Goal: Communication & Community: Answer question/provide support

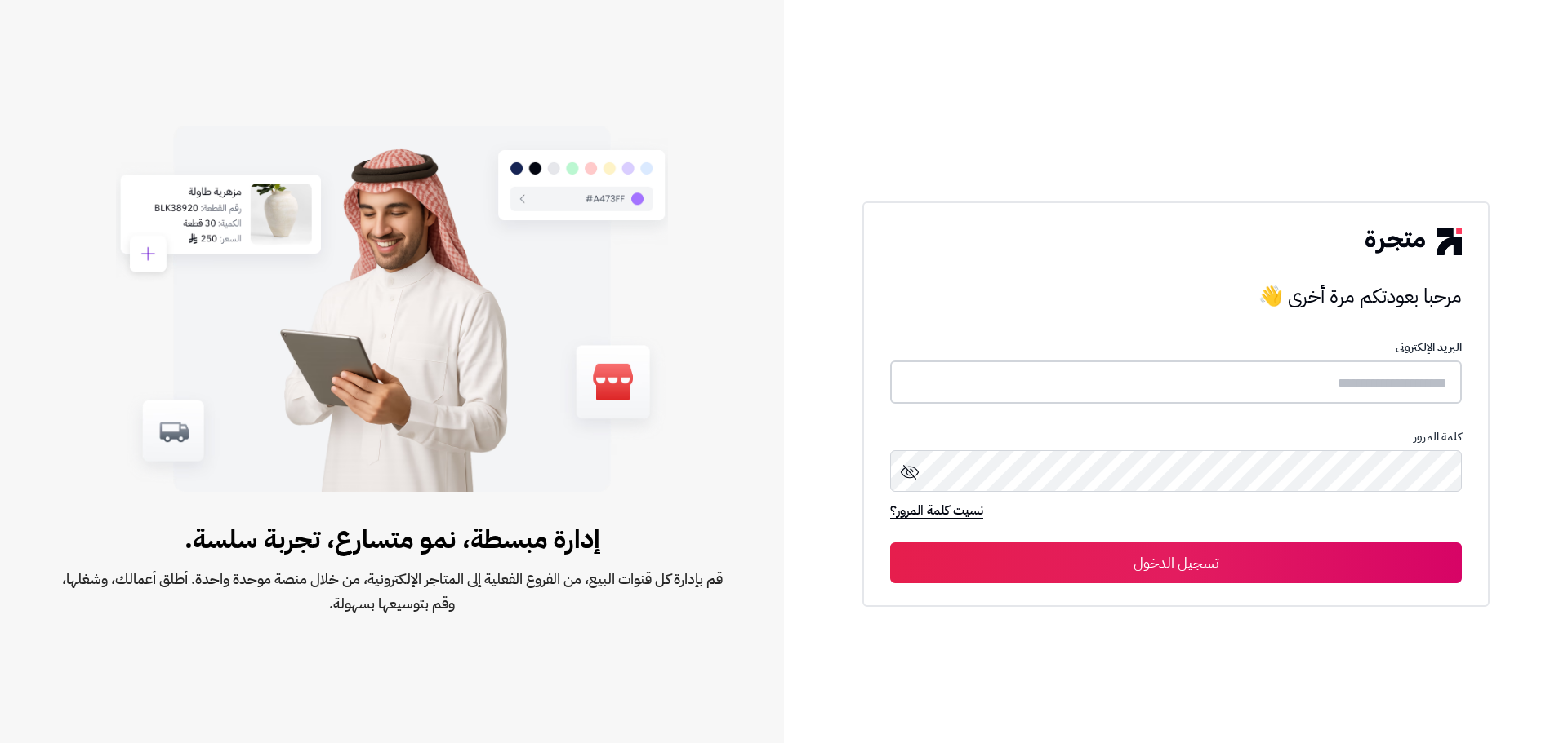
click at [1198, 369] on input "text" at bounding box center [1176, 382] width 571 height 43
type input "**********"
click at [890, 543] on button "تسجيل الدخول" at bounding box center [1176, 563] width 571 height 41
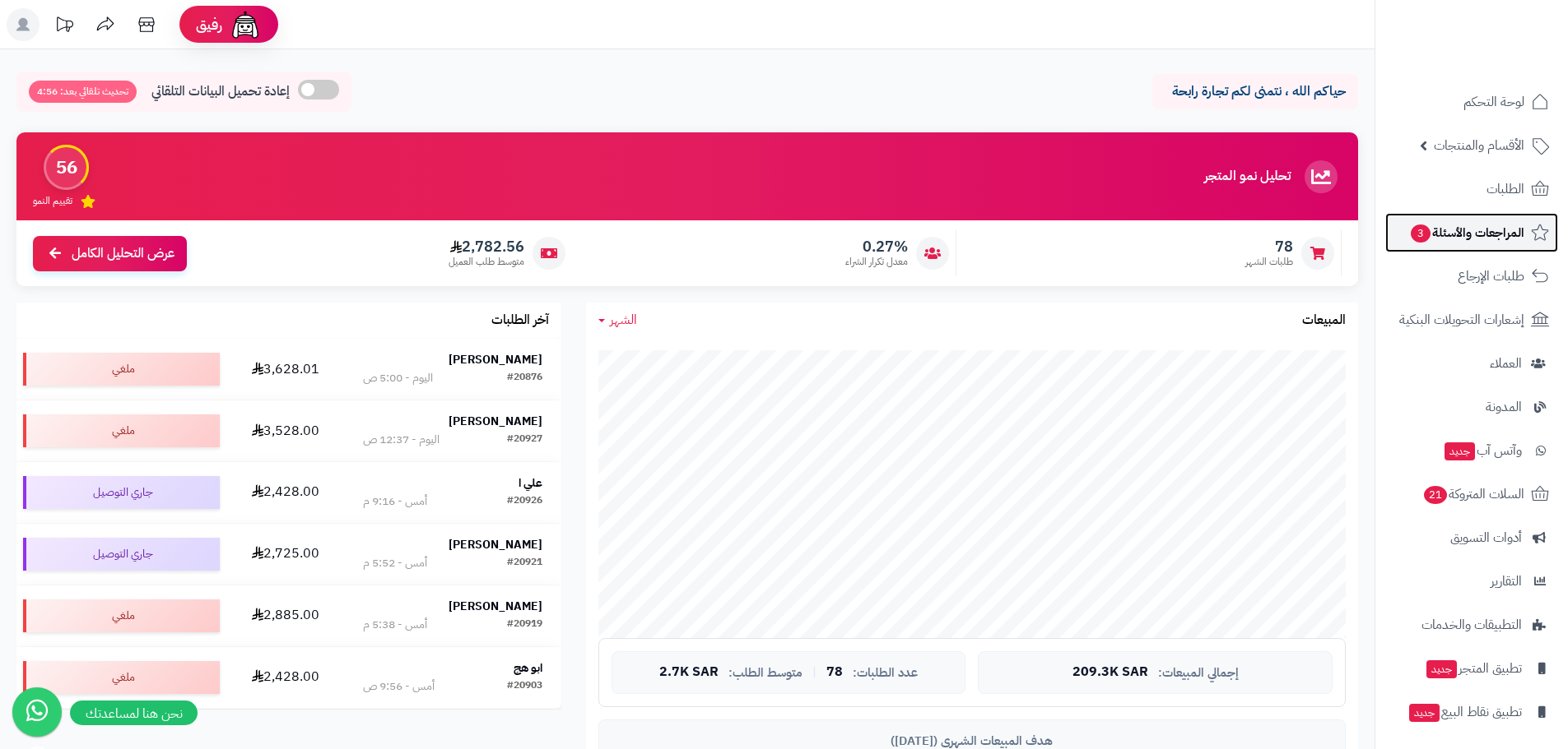
click at [1434, 231] on span "المراجعات والأسئلة 3" at bounding box center [1467, 233] width 115 height 23
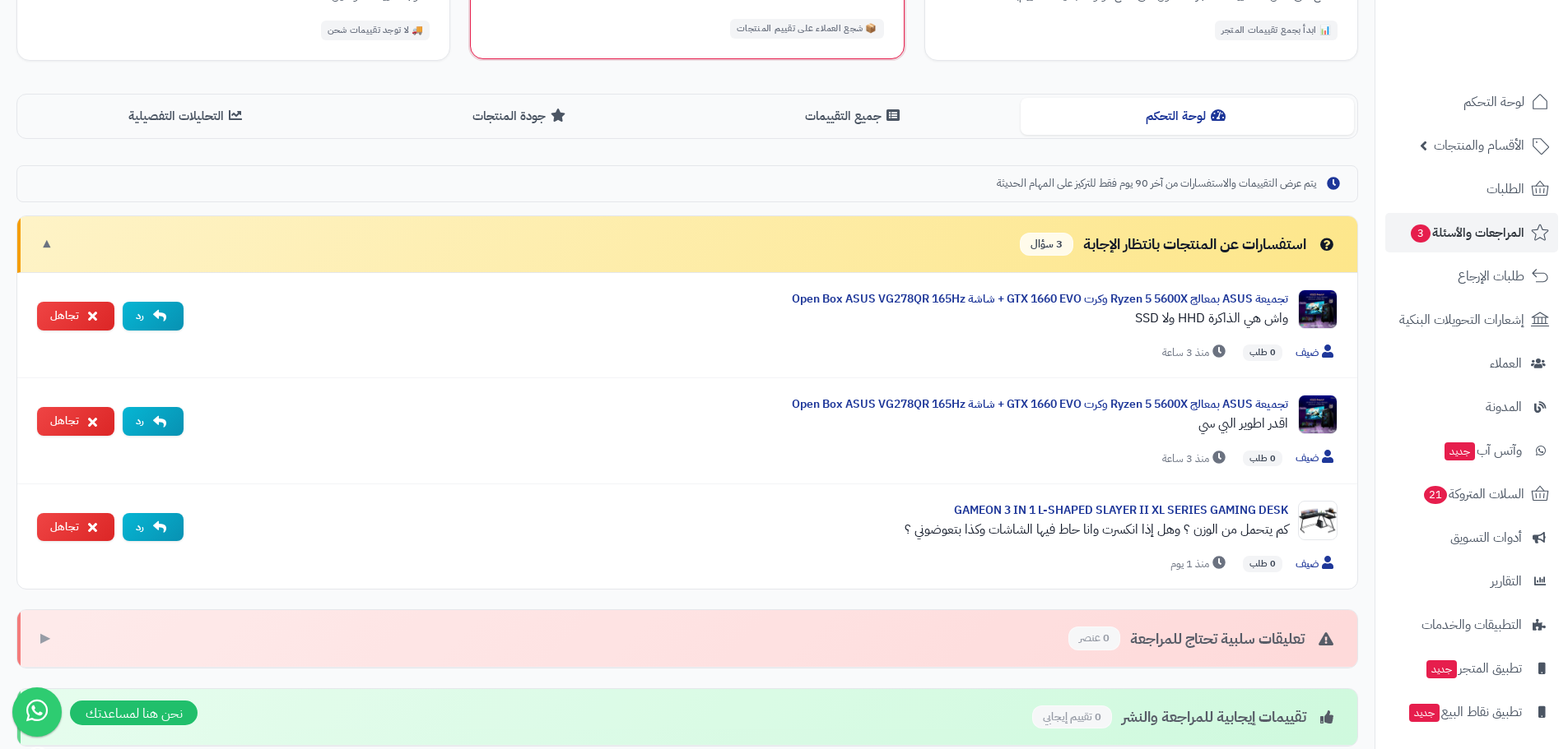
scroll to position [329, 0]
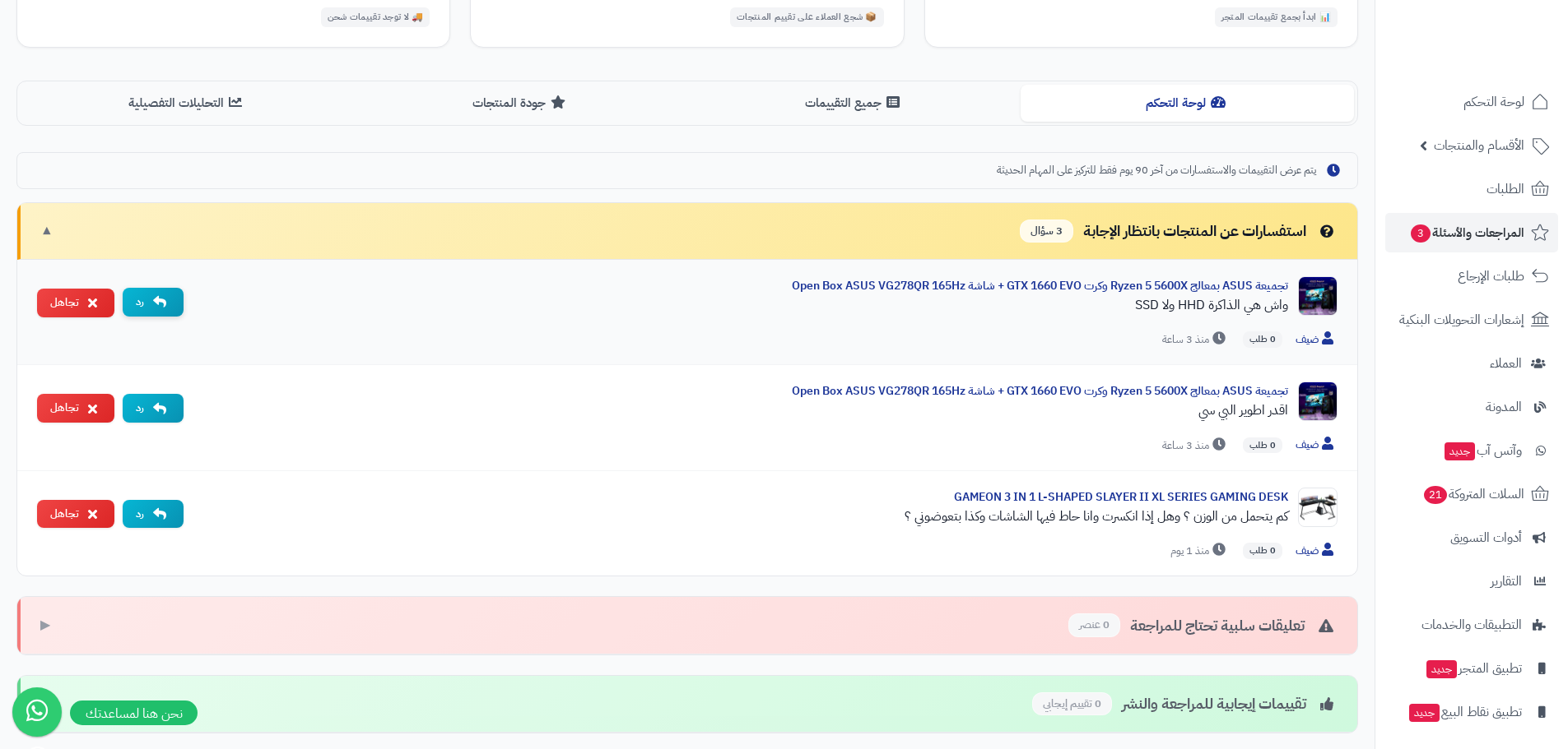
click at [170, 300] on button "رد" at bounding box center [153, 303] width 61 height 29
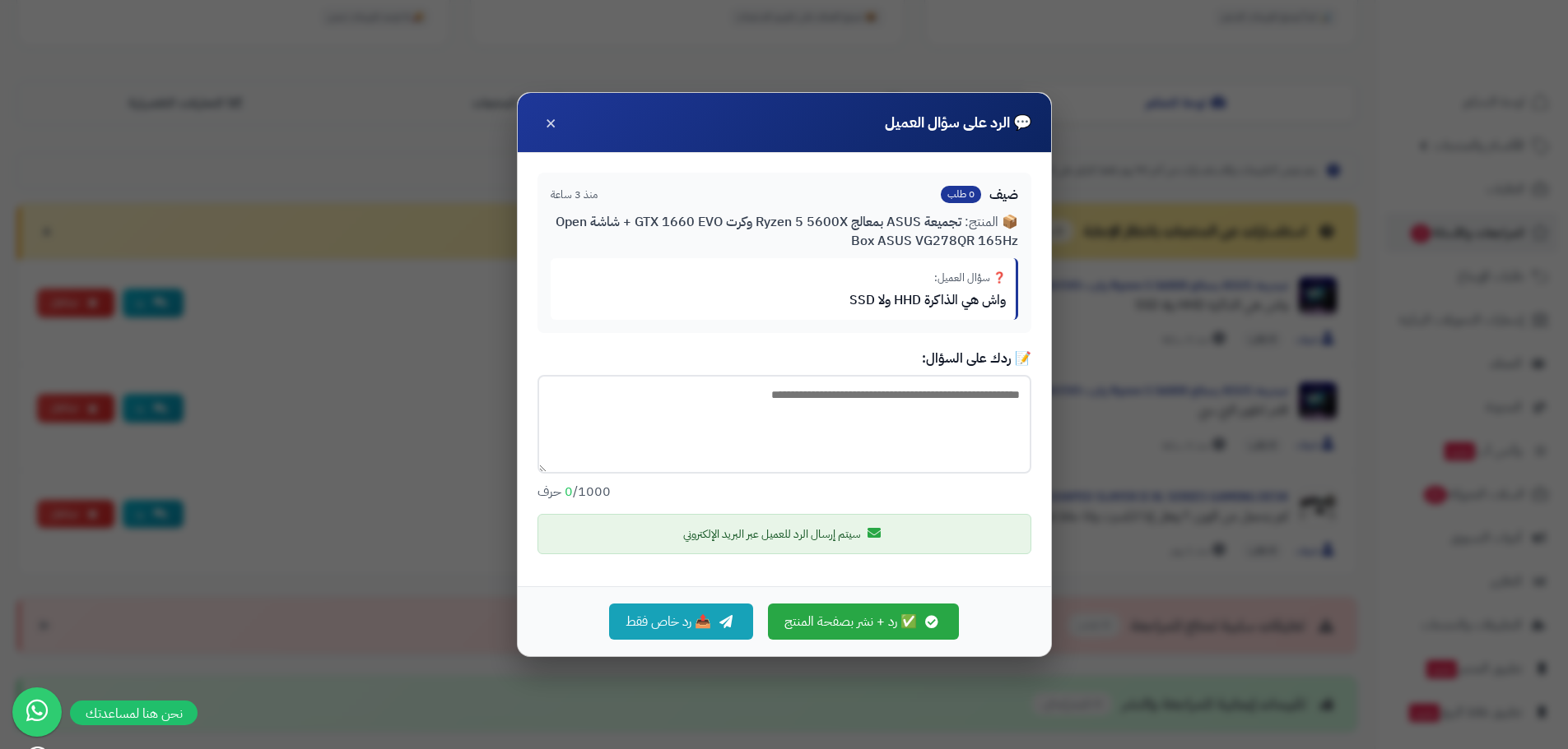
click at [743, 410] on textarea at bounding box center [784, 424] width 494 height 98
type textarea "******"
paste textarea "**********"
type textarea "**********"
click at [829, 628] on button "✅ رد + نشر بصفحة المنتج" at bounding box center [863, 620] width 191 height 36
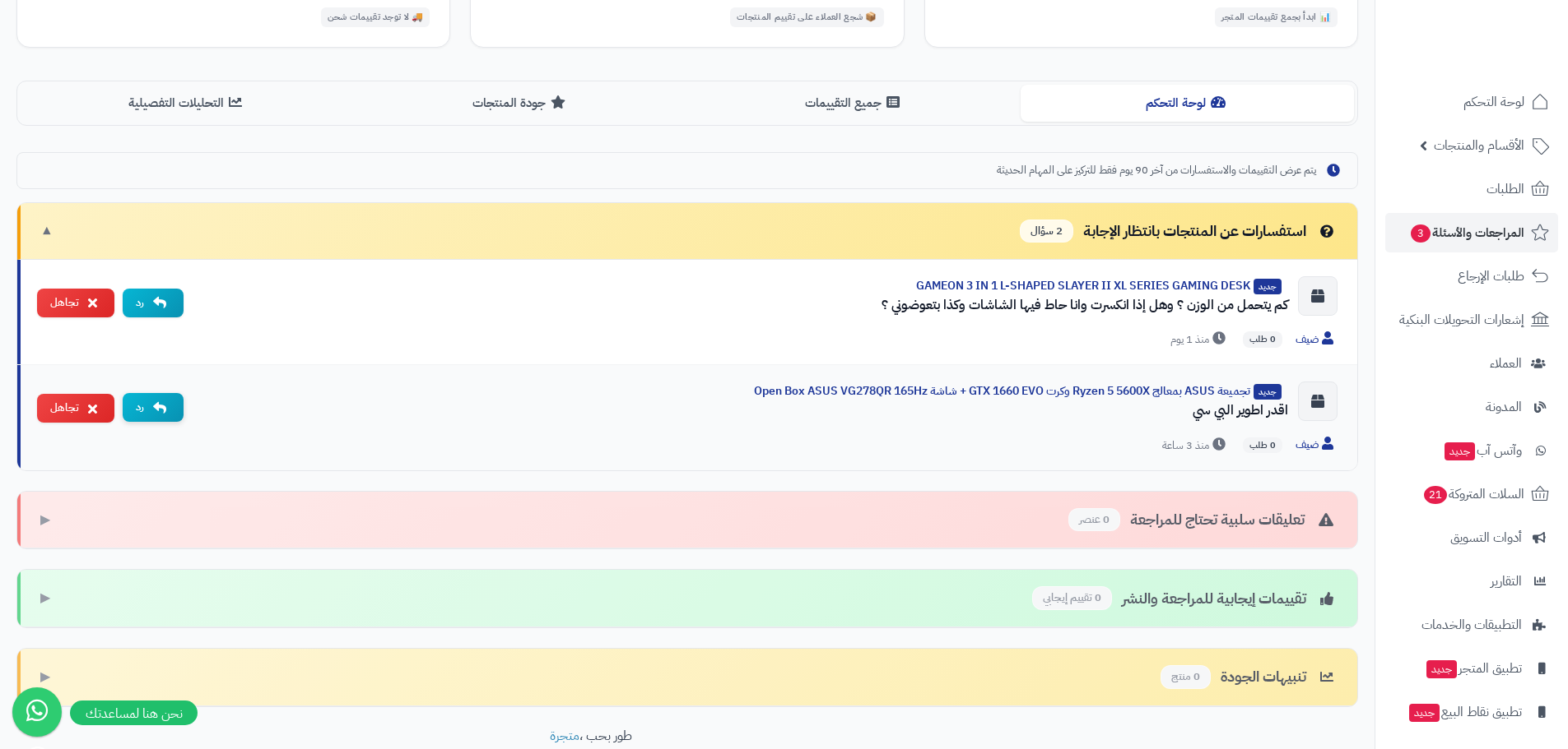
click at [146, 405] on button "رد" at bounding box center [153, 408] width 61 height 29
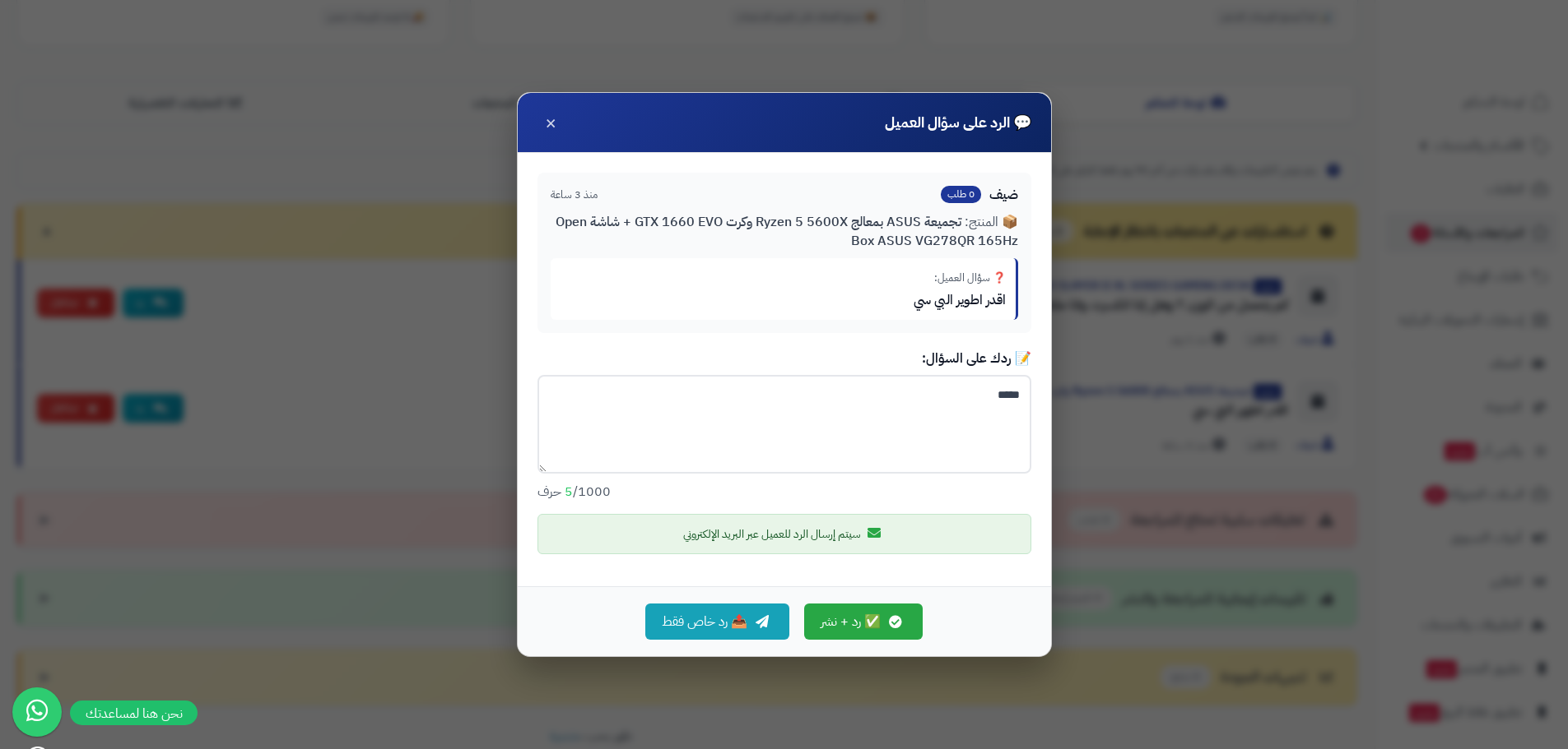
type textarea "*"
click at [1109, 246] on div "💬 الرد على سؤال العميل × ضيف 0 طلب منذ 3 ساعة 📦 المنتج: تجميعة ASUS بمعالج Ryze…" at bounding box center [784, 374] width 1568 height 749
drag, startPoint x: 555, startPoint y: 131, endPoint x: 661, endPoint y: 169, distance: 112.6
click at [557, 133] on div "💬 الرد على سؤال العميل ×" at bounding box center [784, 123] width 533 height 60
click at [550, 125] on span "×" at bounding box center [551, 122] width 12 height 28
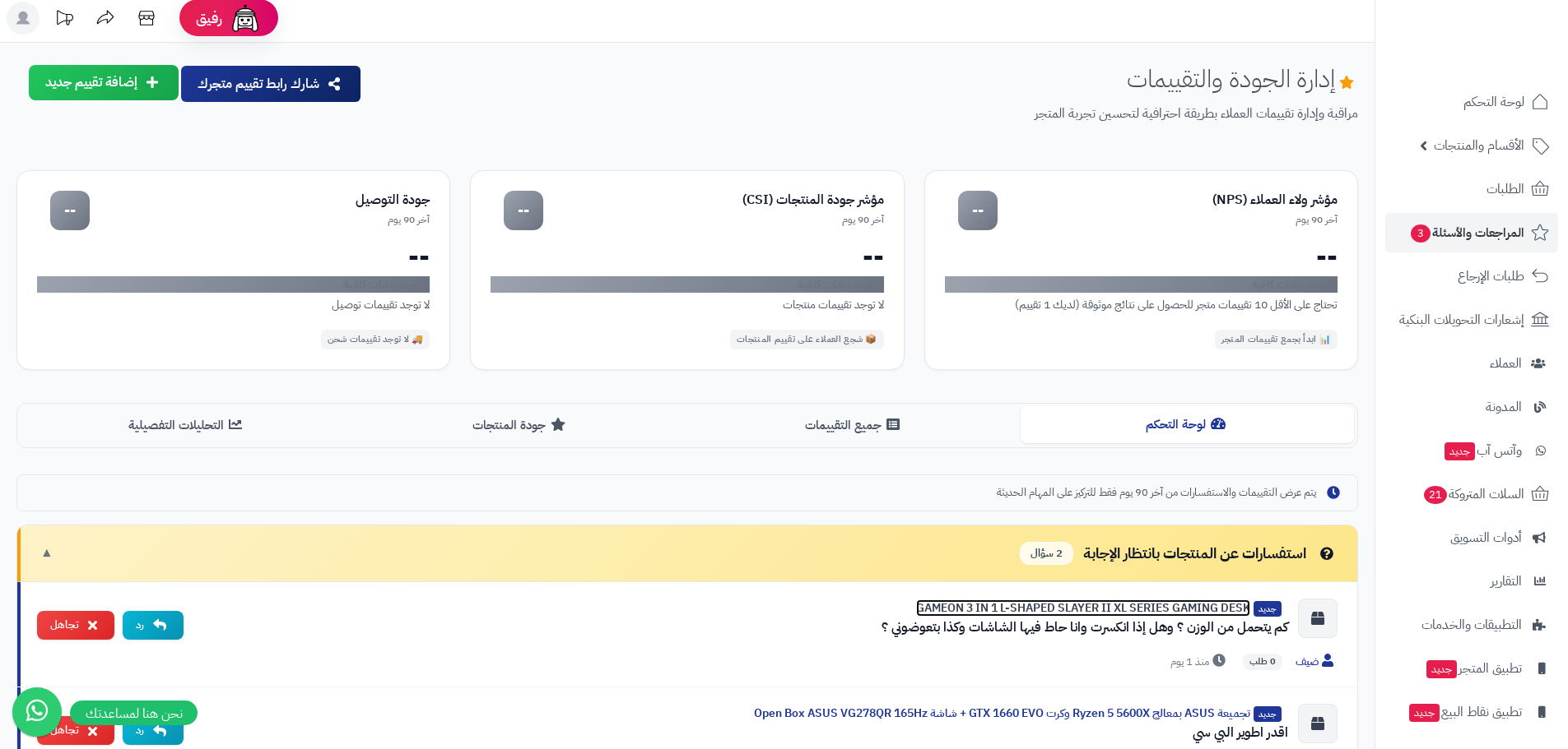
scroll to position [0, 0]
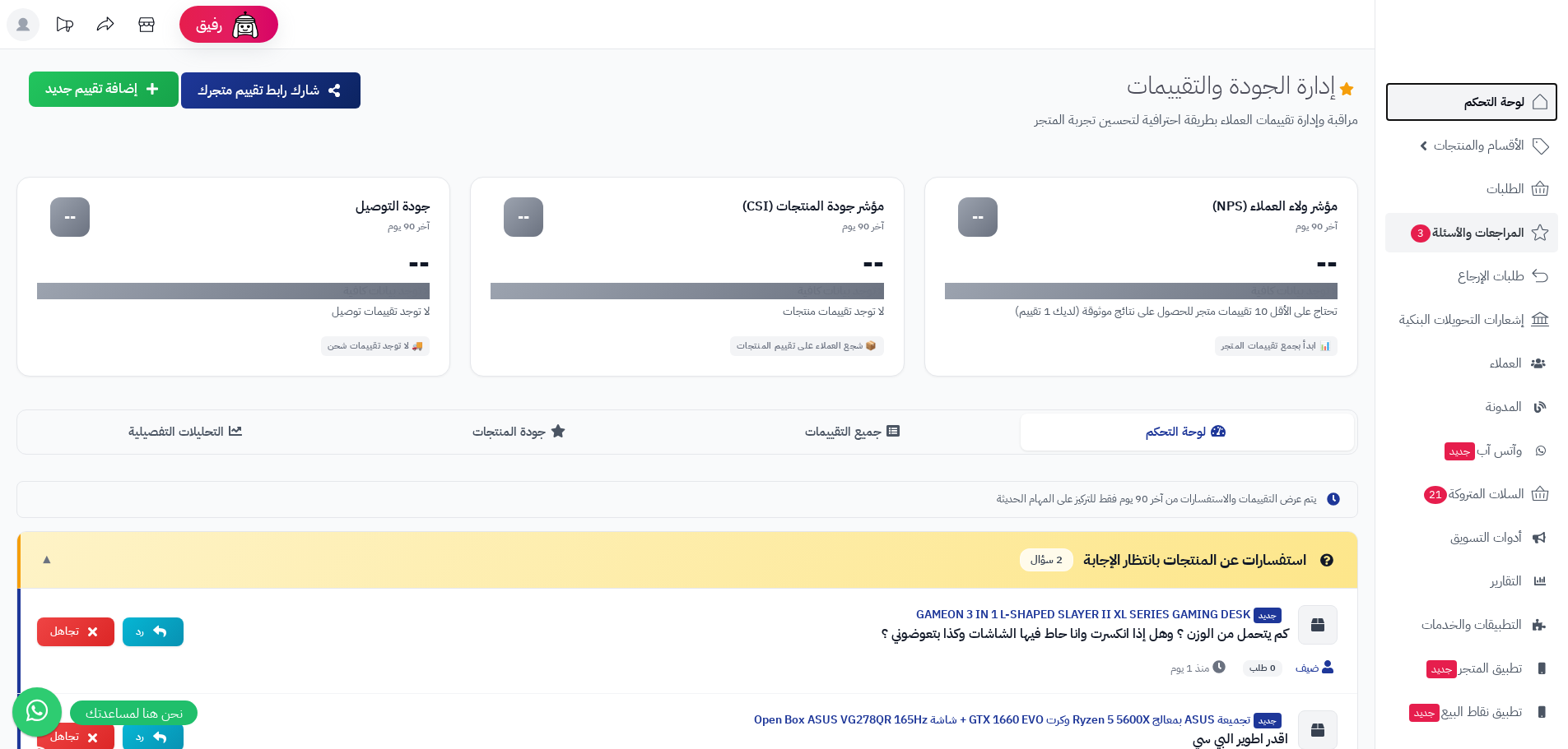
click at [1481, 93] on span "لوحة التحكم" at bounding box center [1495, 102] width 60 height 23
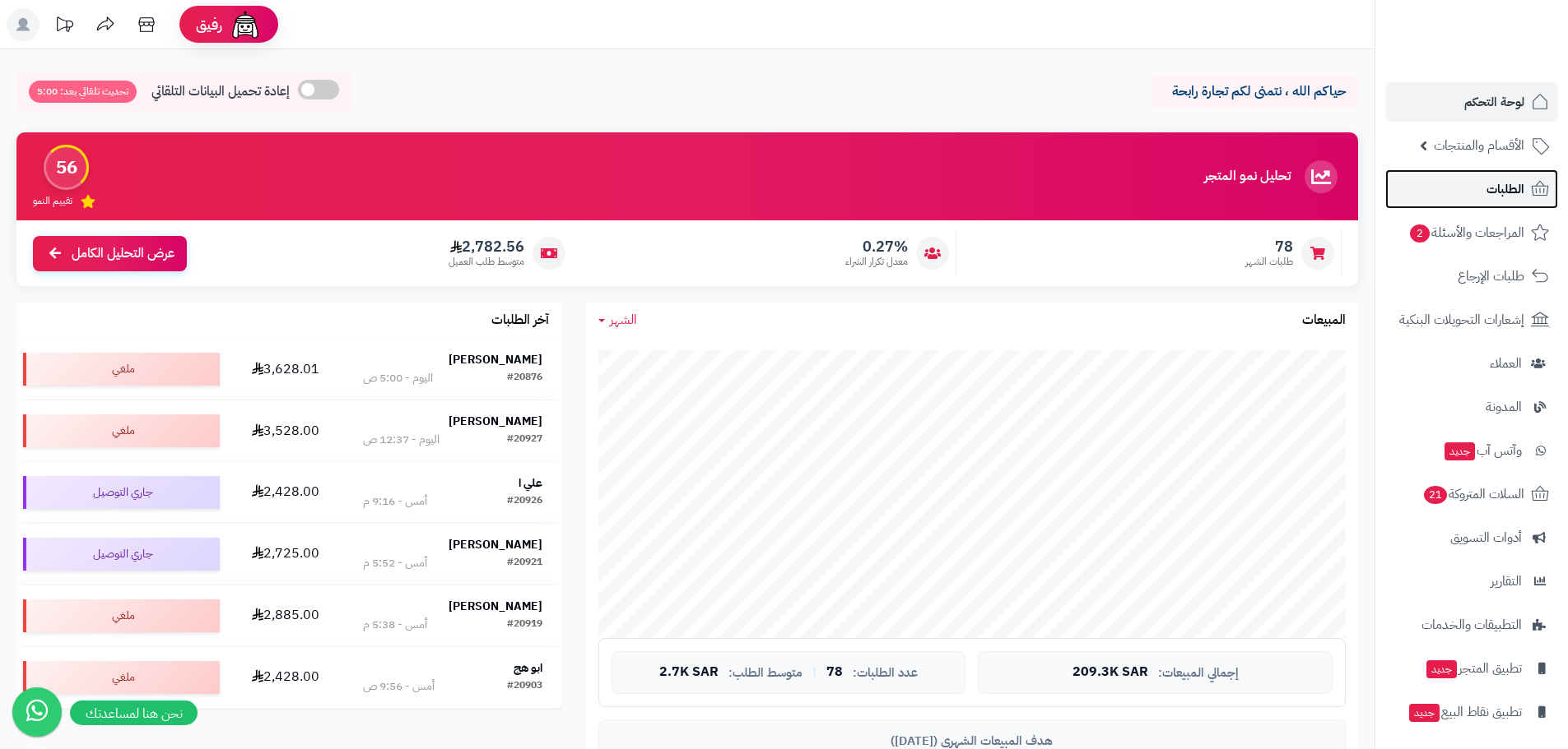
click at [1456, 180] on link "الطلبات" at bounding box center [1472, 189] width 172 height 40
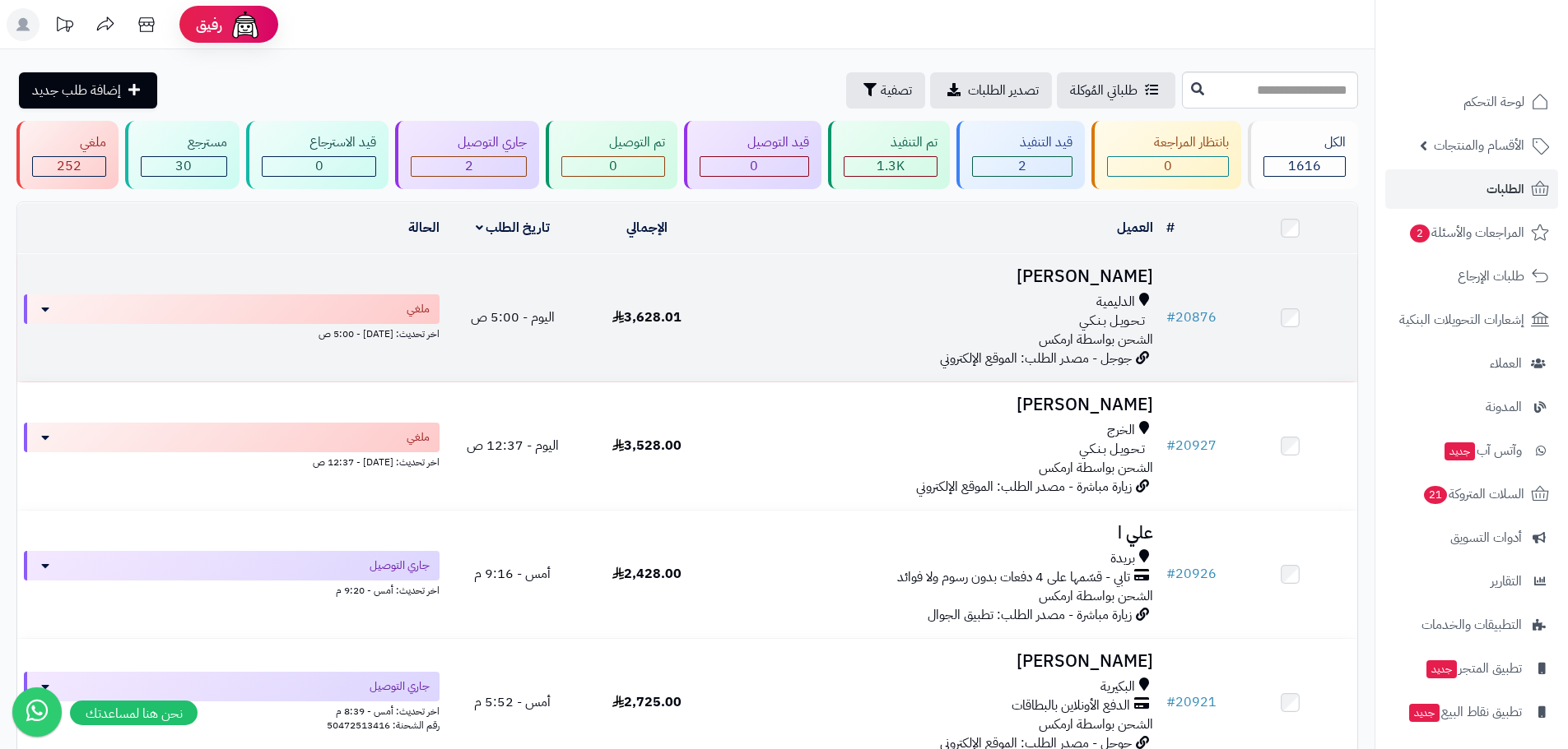
drag, startPoint x: 1130, startPoint y: 267, endPoint x: 920, endPoint y: 274, distance: 210.1
click at [1129, 268] on h3 "[PERSON_NAME]" at bounding box center [937, 277] width 433 height 19
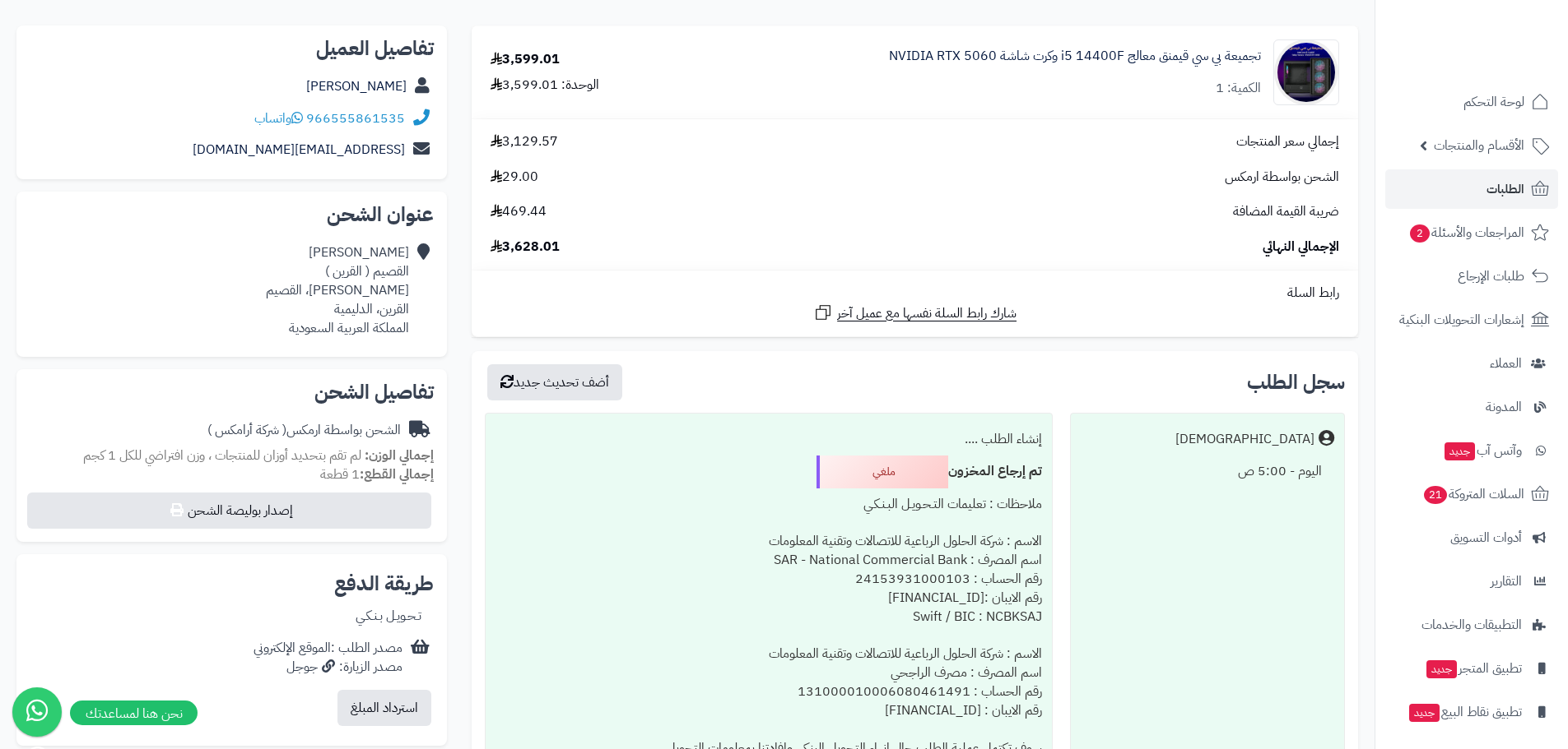
scroll to position [82, 0]
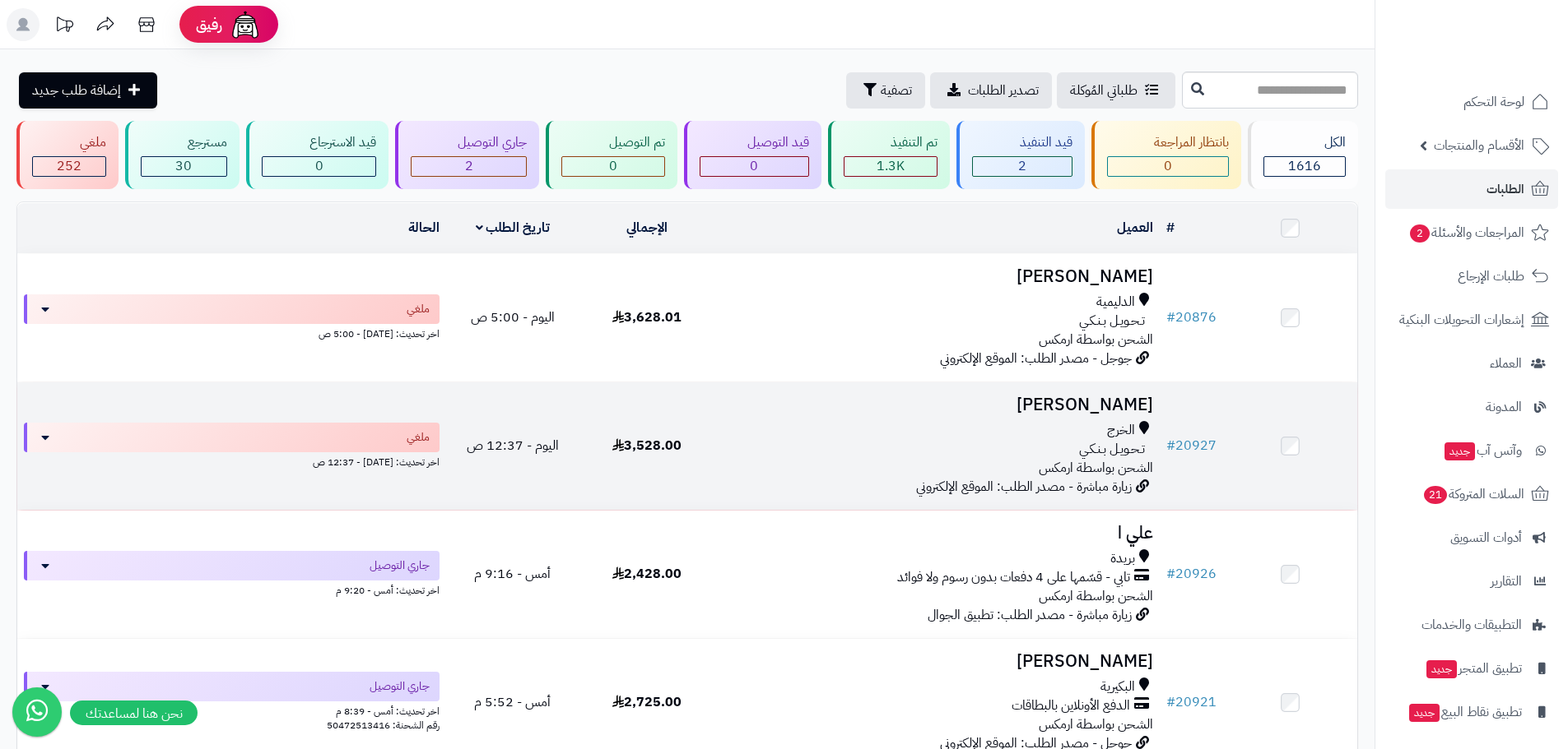
click at [1117, 401] on h3 "خالد سفياني" at bounding box center [937, 404] width 433 height 19
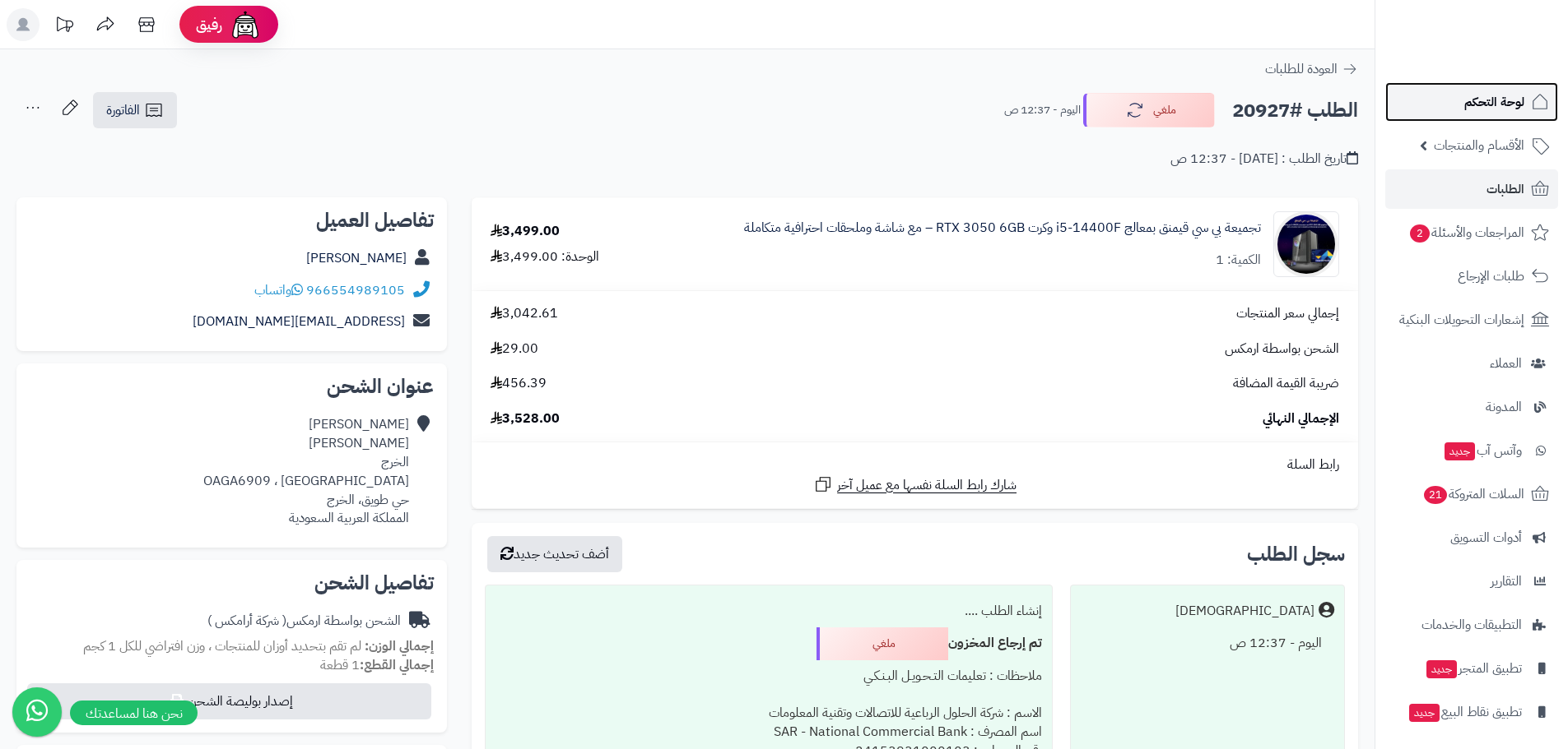
click at [1459, 100] on link "لوحة التحكم" at bounding box center [1472, 101] width 172 height 40
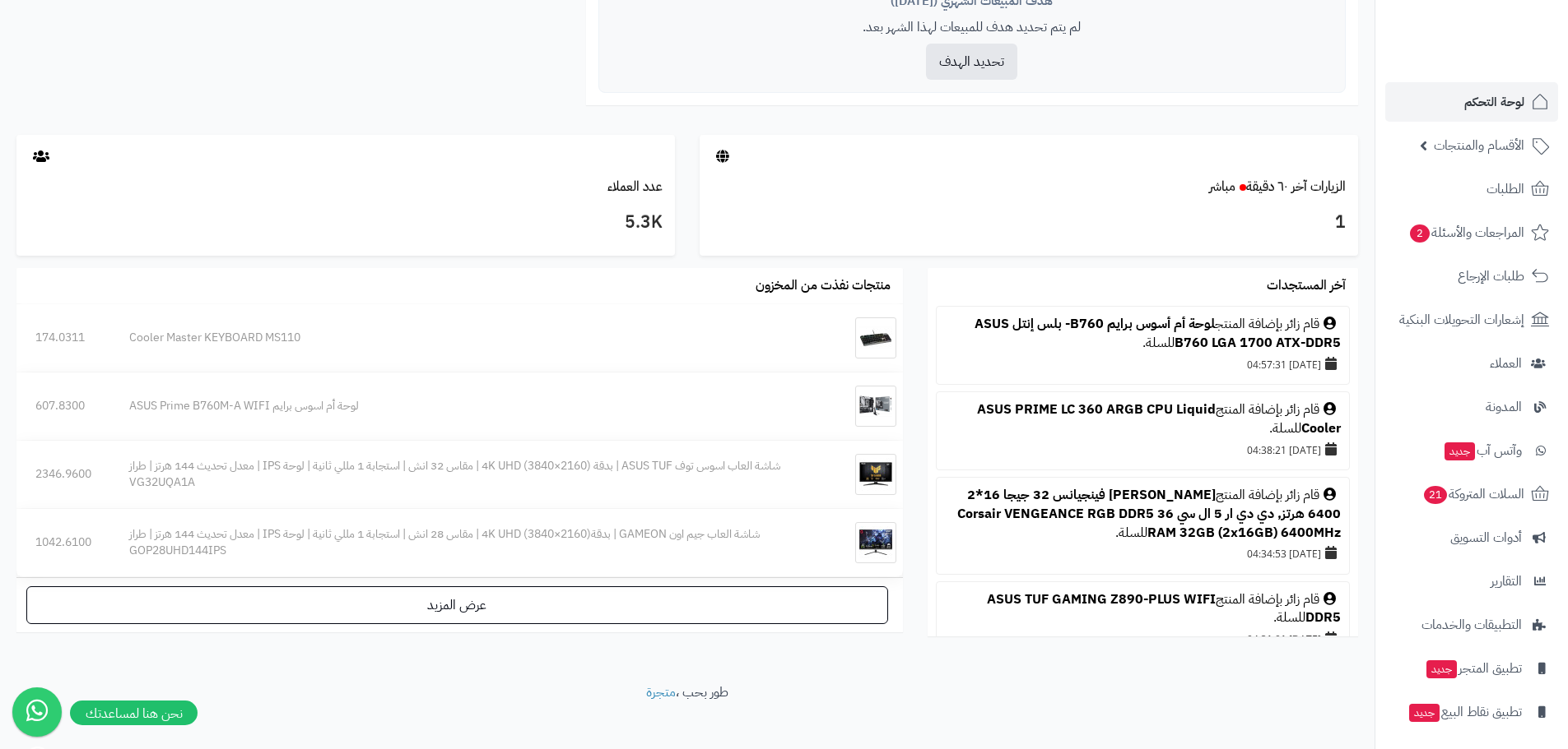
scroll to position [988, 0]
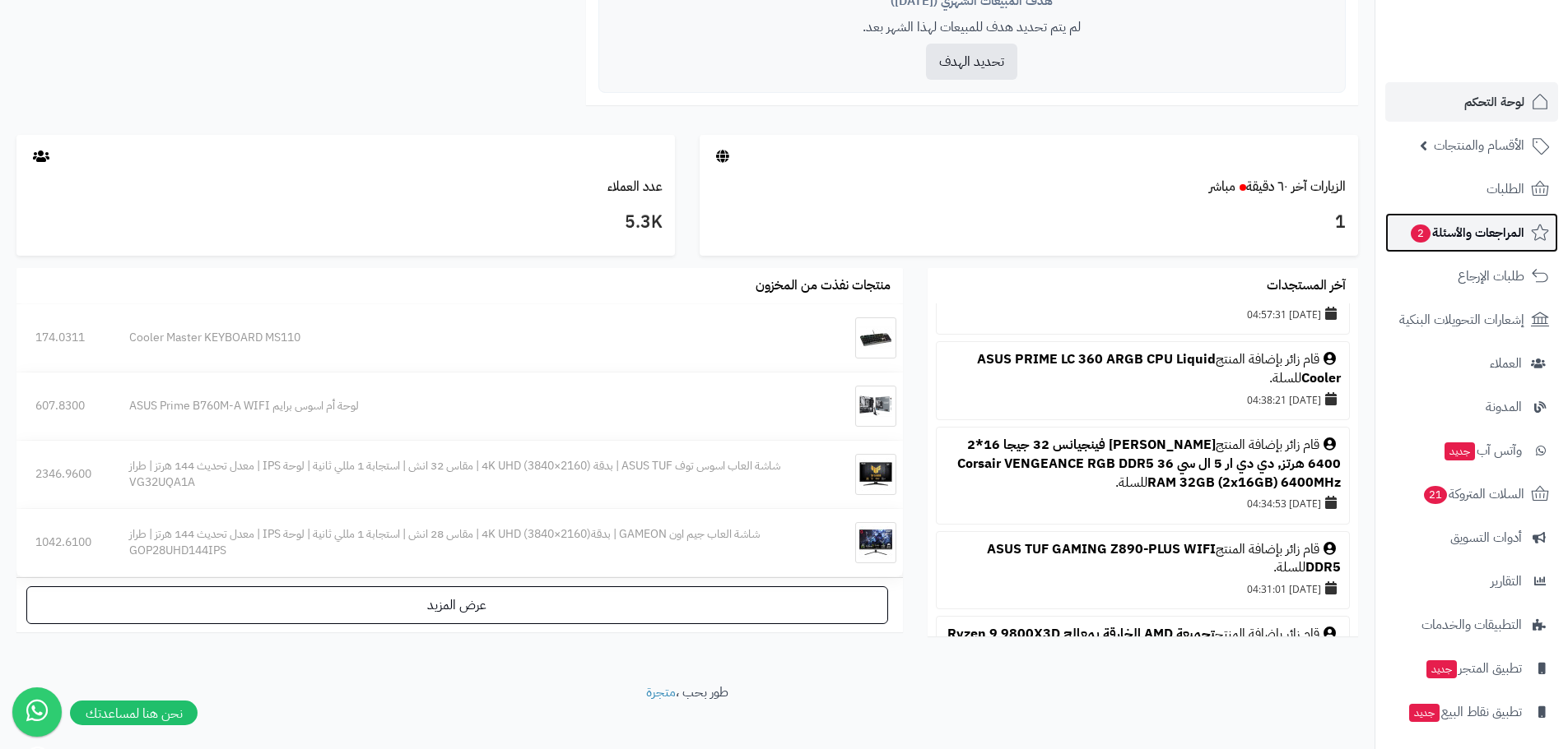
click at [1487, 232] on span "المراجعات والأسئلة 2" at bounding box center [1467, 233] width 115 height 23
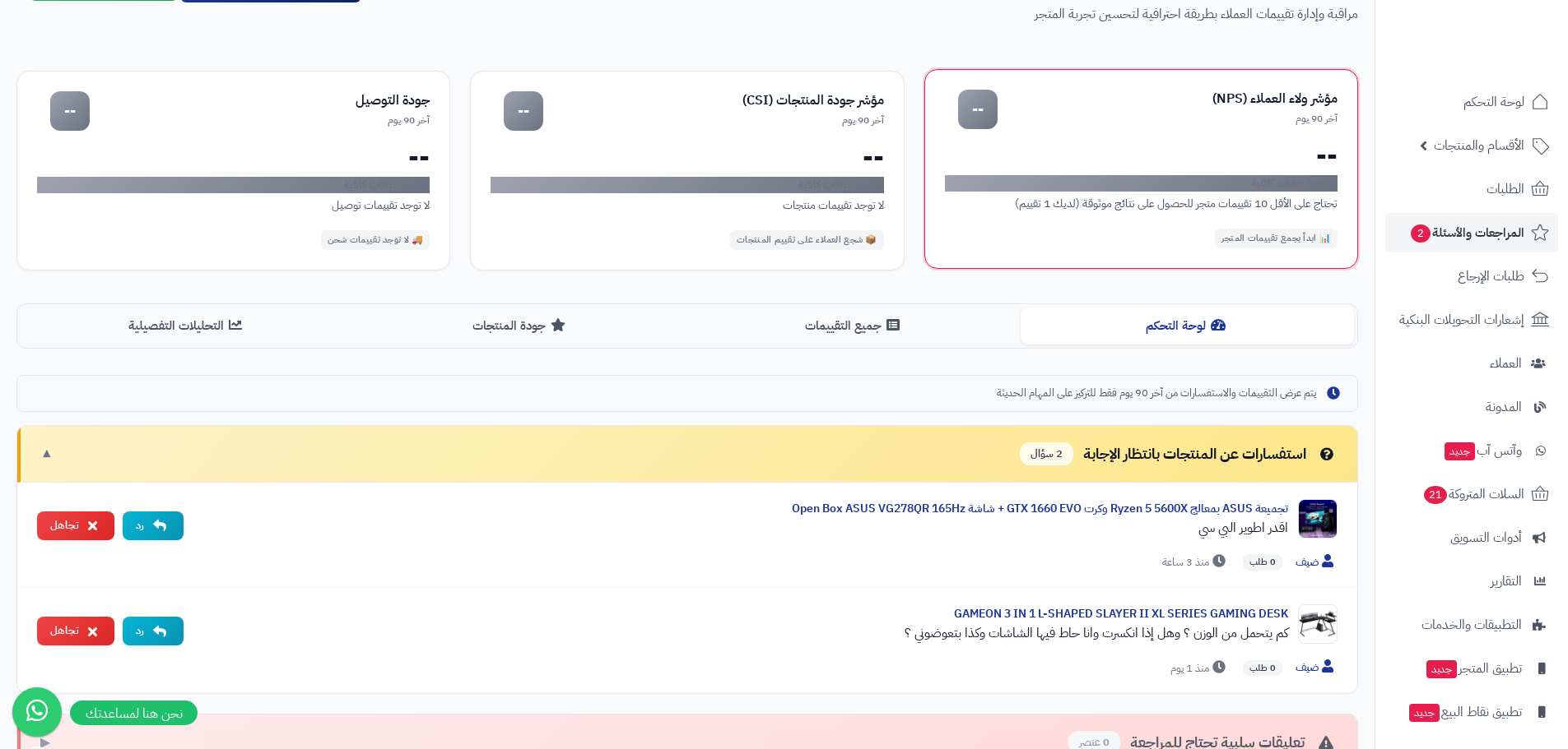
scroll to position [246, 0]
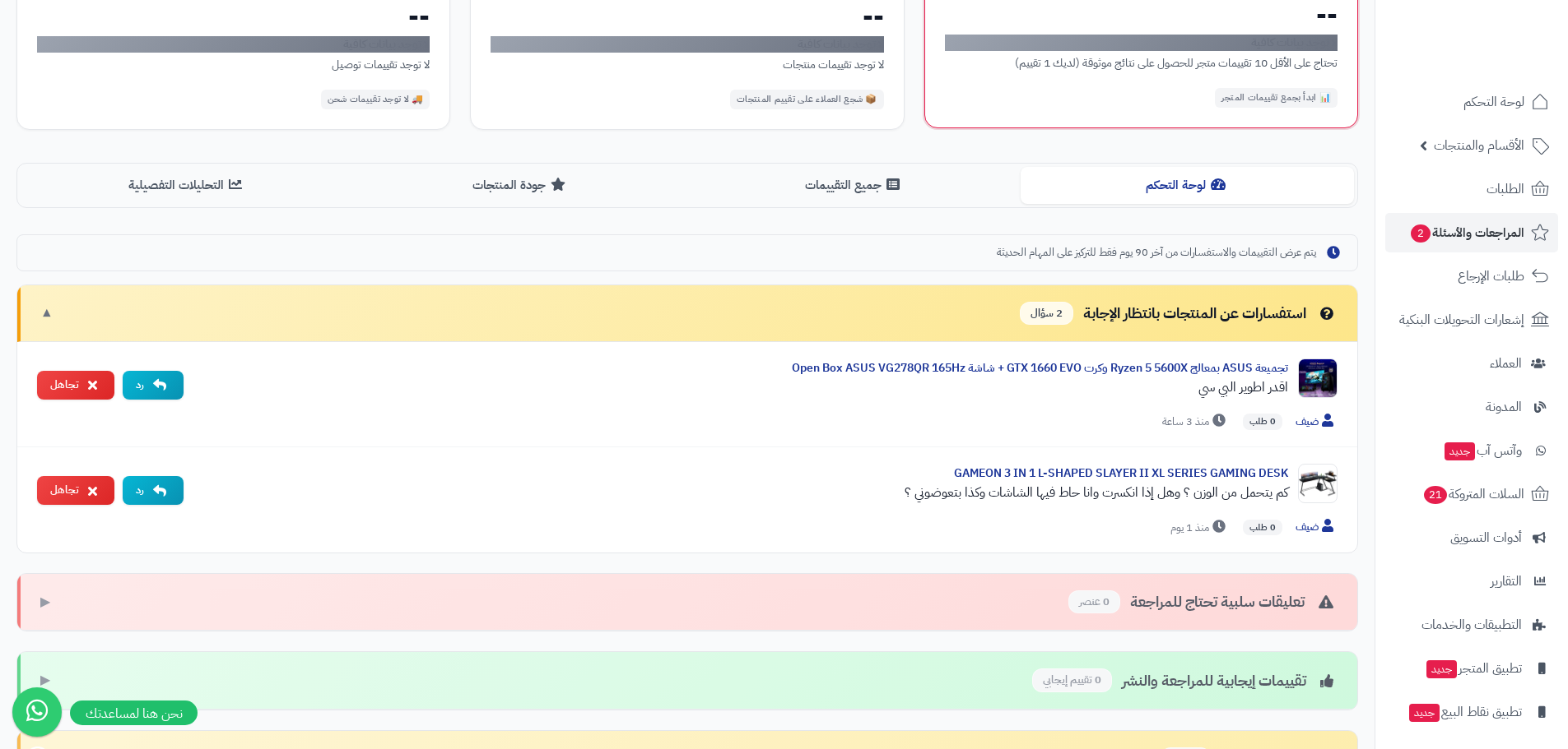
click at [936, 190] on button "جميع التقييمات" at bounding box center [854, 185] width 333 height 37
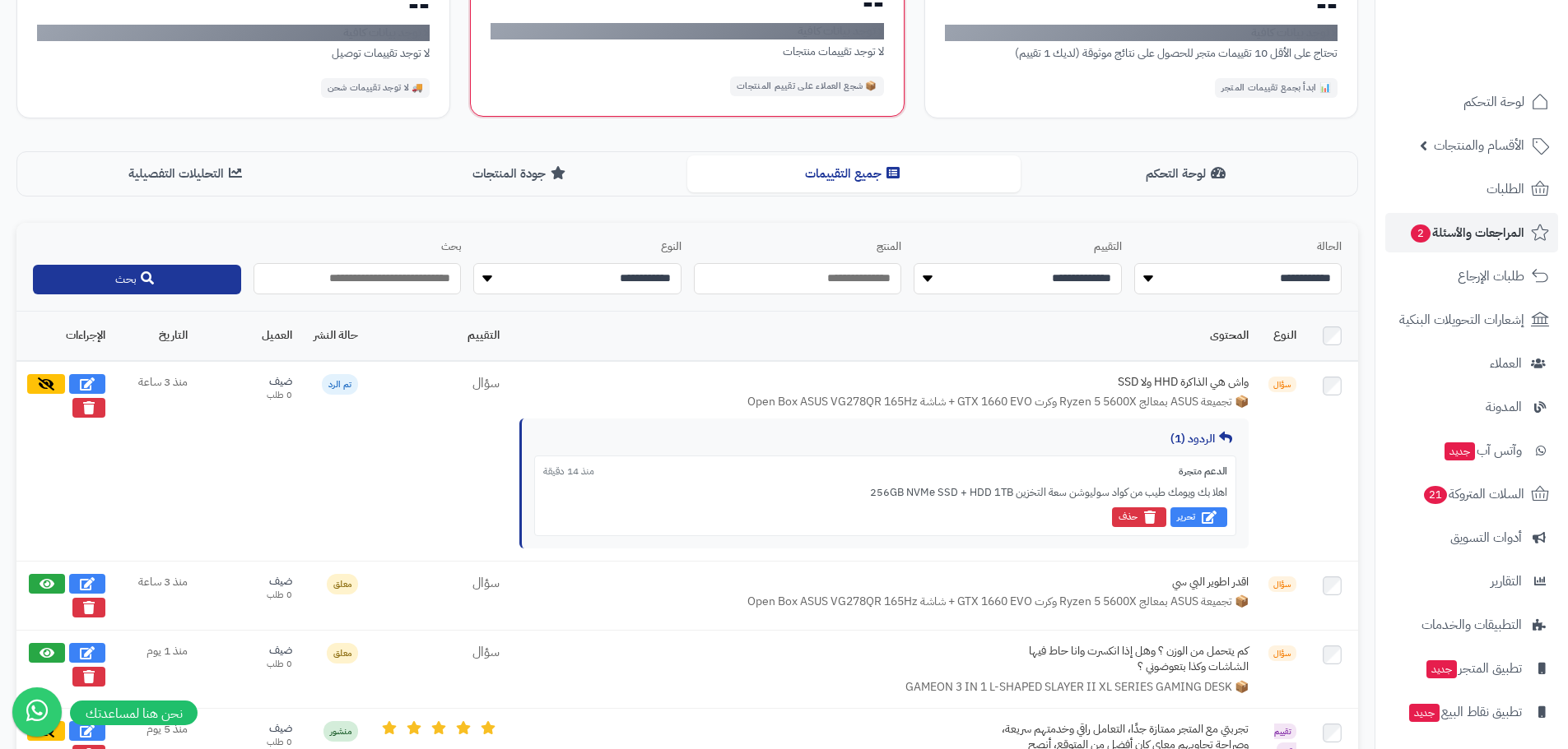
scroll to position [260, 0]
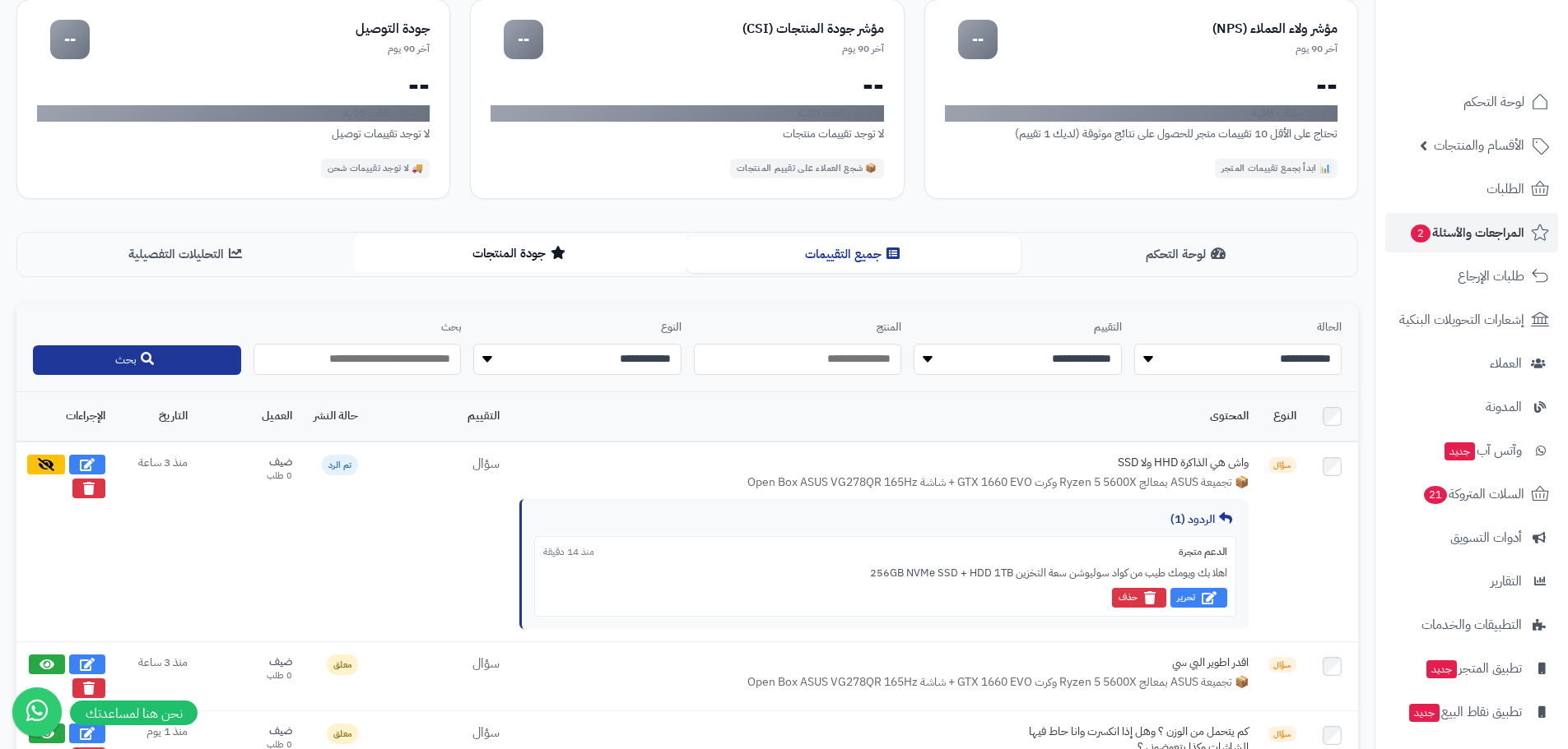
click at [552, 243] on button "جودة المنتجات" at bounding box center [520, 254] width 333 height 37
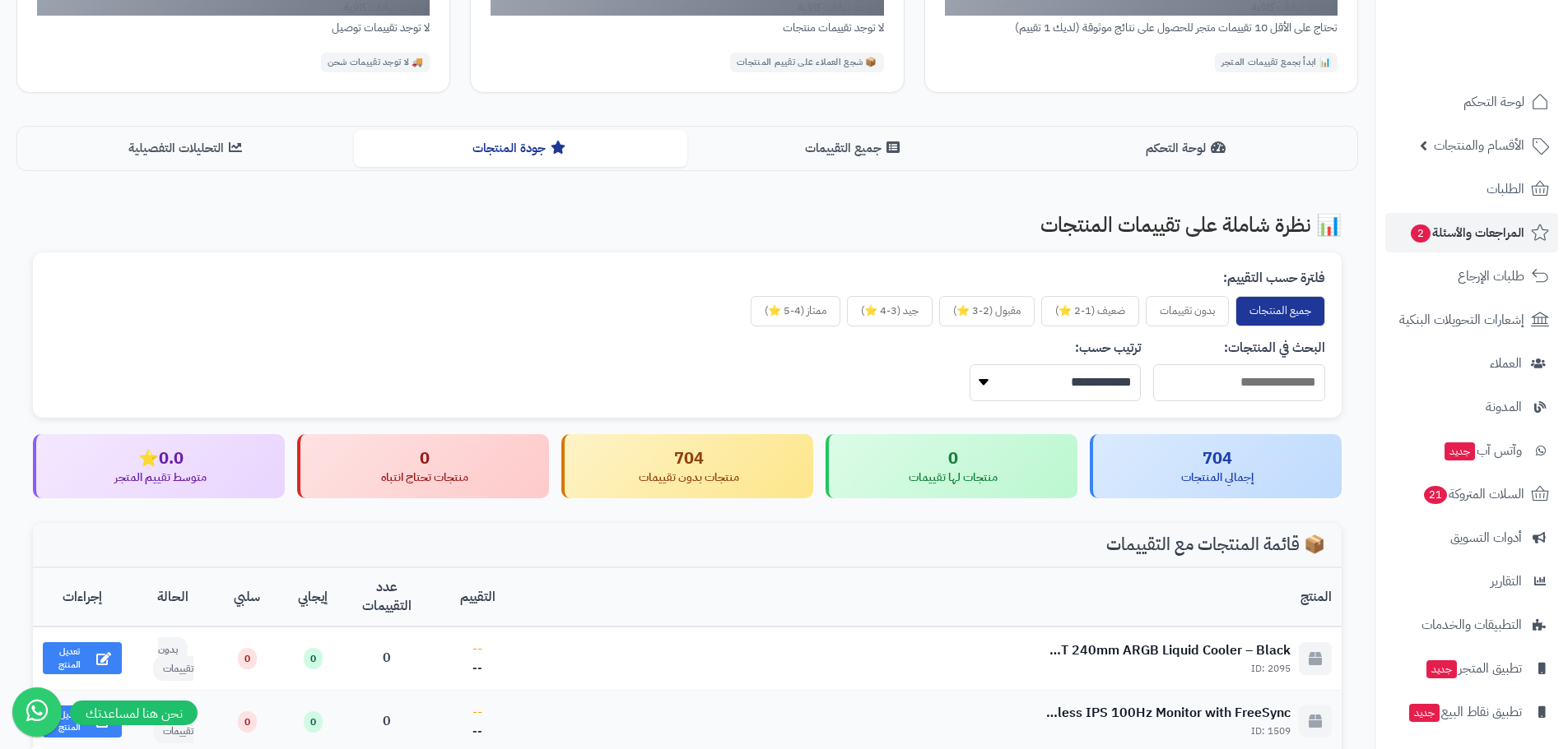
scroll to position [425, 0]
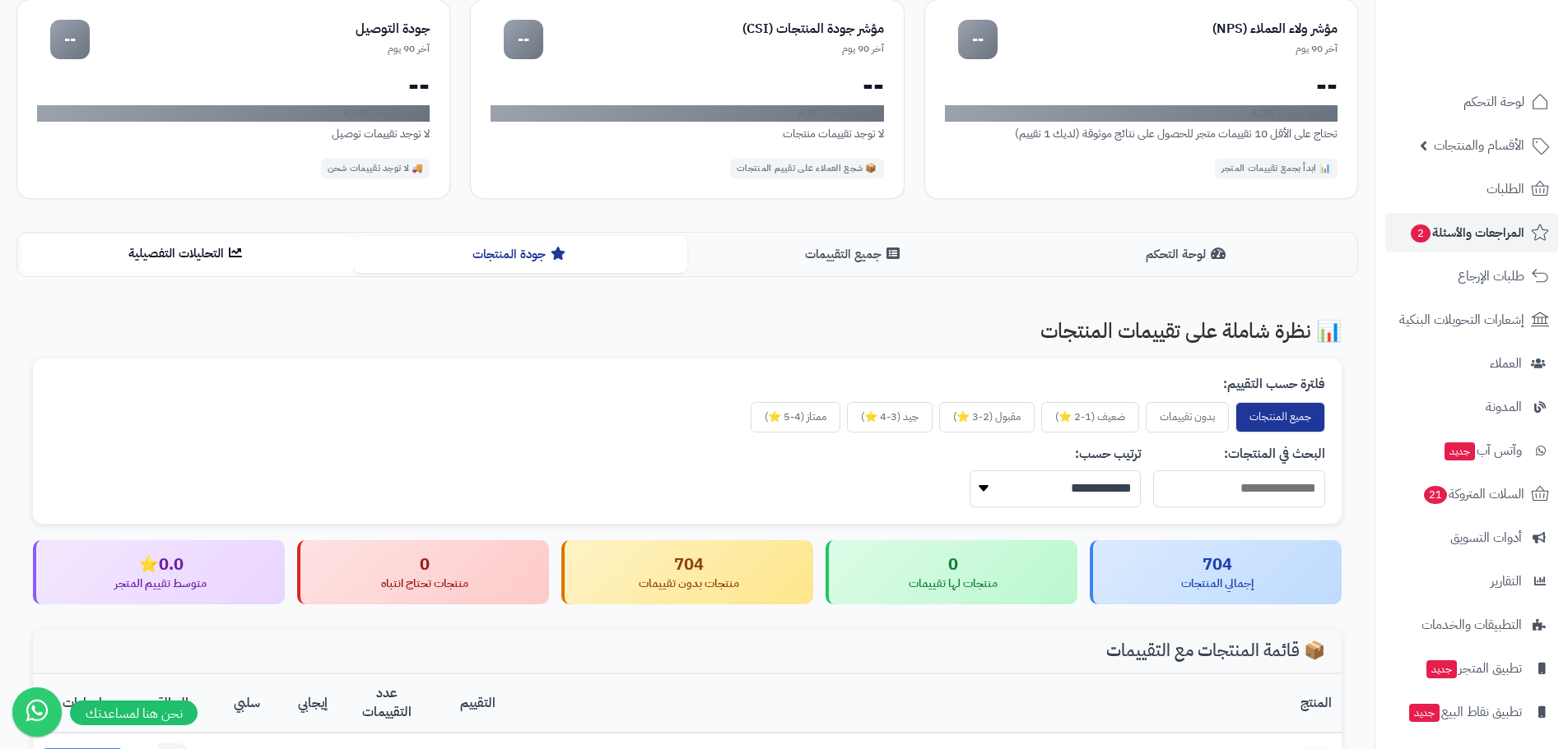
click at [227, 262] on button "التحليلات التفصيلية" at bounding box center [187, 254] width 333 height 37
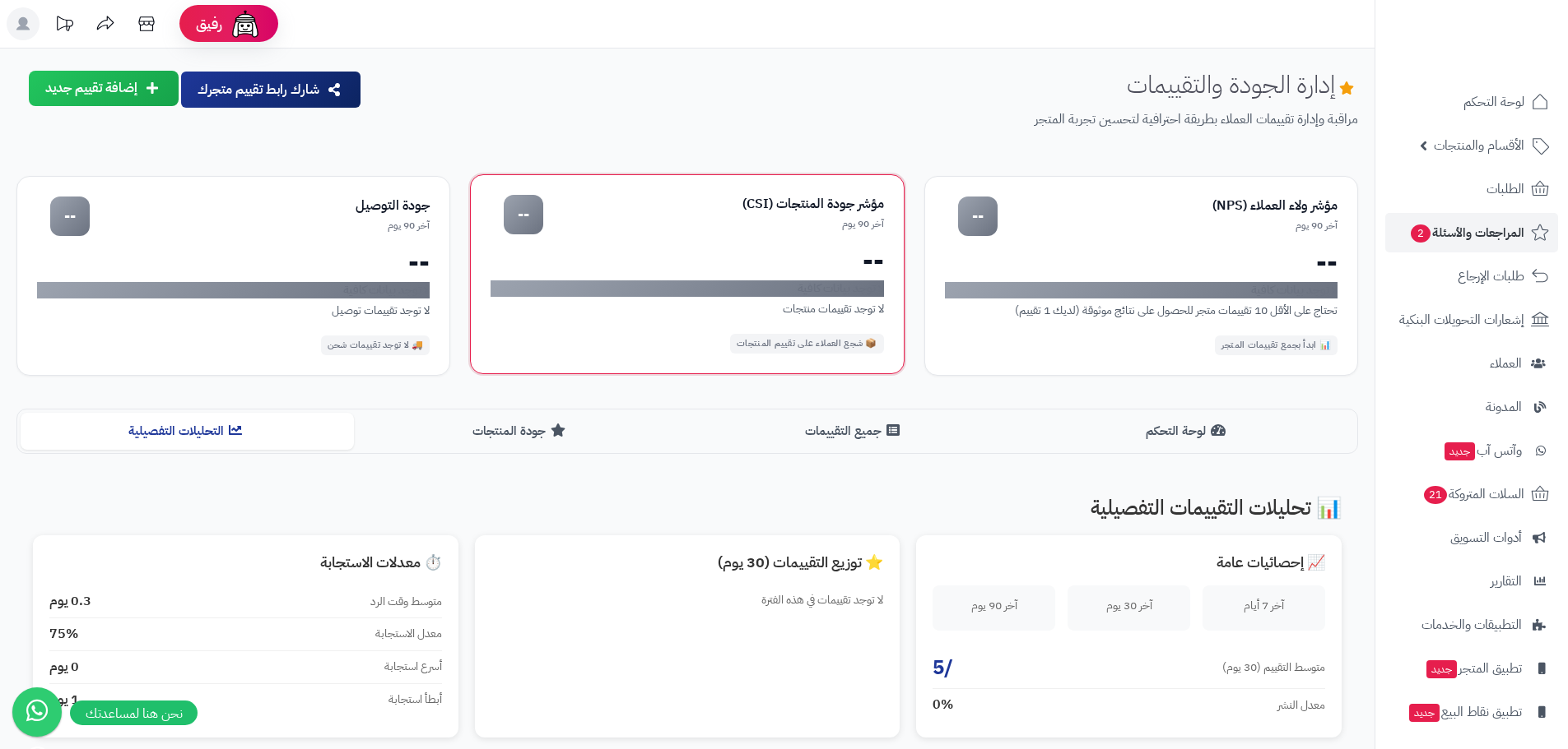
scroll to position [0, 0]
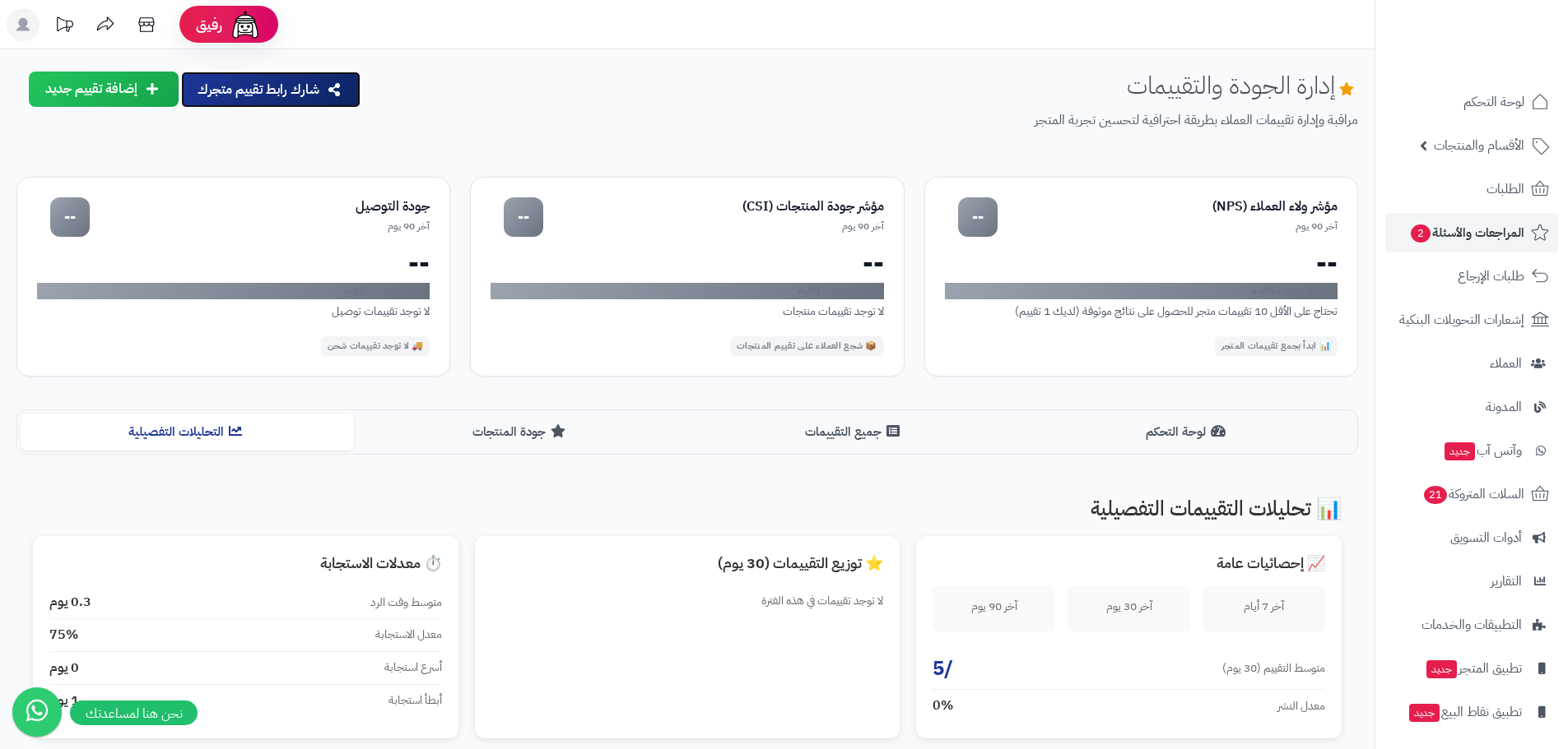
click at [294, 102] on button "شارك رابط تقييم متجرك" at bounding box center [271, 89] width 179 height 36
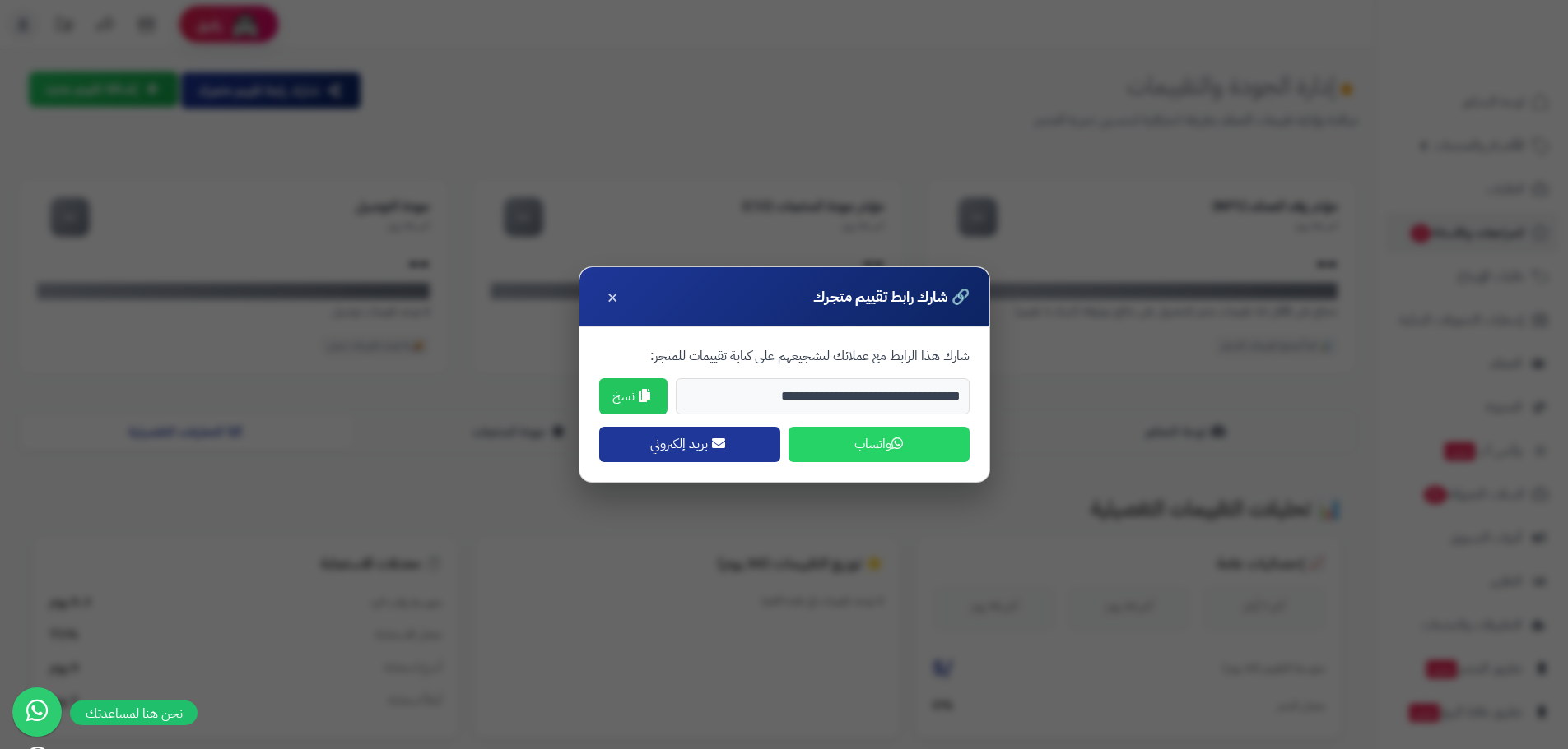
click at [1412, 56] on div "**********" at bounding box center [784, 374] width 1568 height 749
click at [883, 194] on div "**********" at bounding box center [784, 374] width 1568 height 749
click at [1063, 51] on div "**********" at bounding box center [784, 374] width 1568 height 749
drag, startPoint x: 1502, startPoint y: 113, endPoint x: 958, endPoint y: 313, distance: 579.6
click at [1487, 120] on div "**********" at bounding box center [784, 374] width 1568 height 749
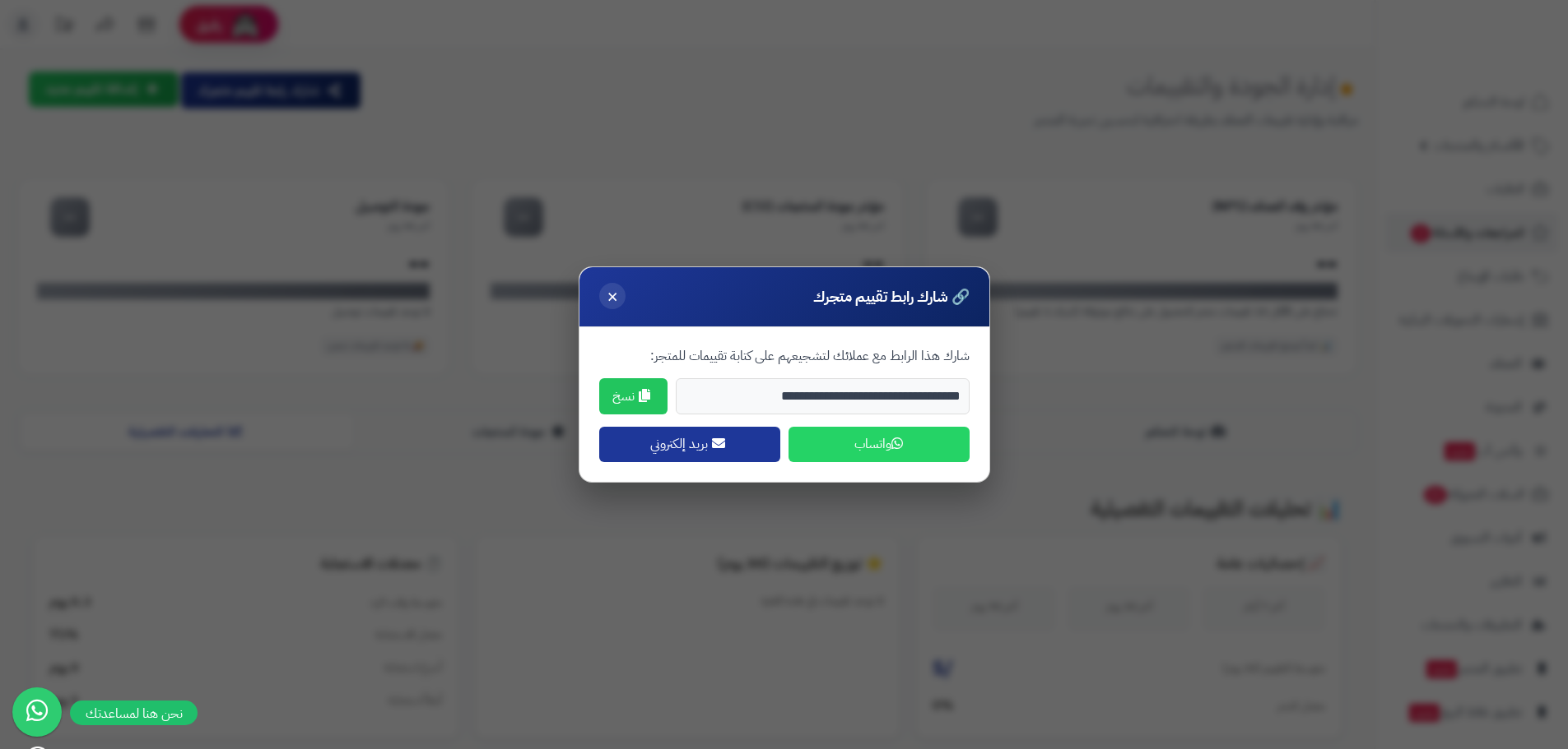
click at [600, 299] on button "×" at bounding box center [612, 296] width 26 height 26
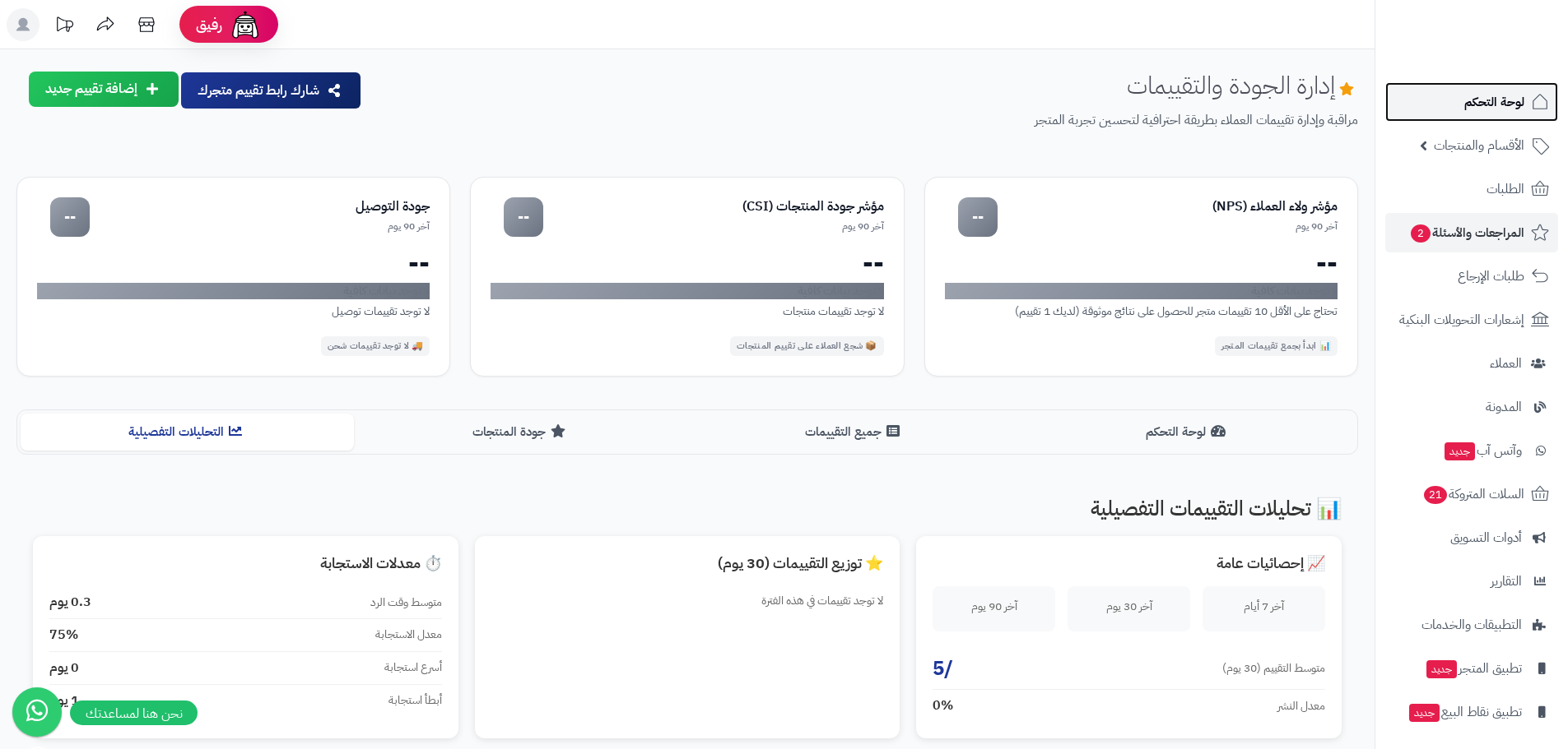
click at [1434, 112] on link "لوحة التحكم" at bounding box center [1472, 101] width 172 height 40
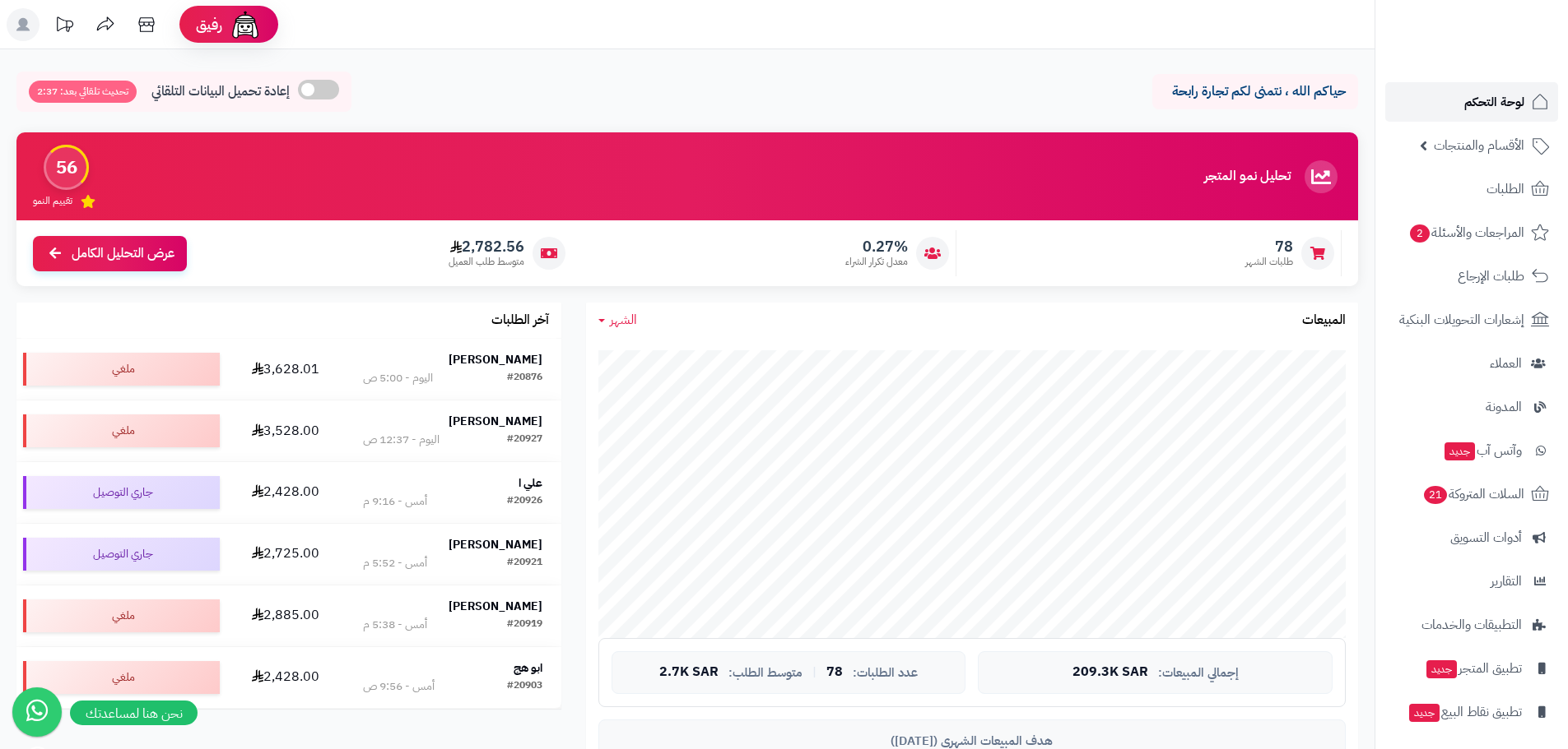
click at [1450, 107] on link "لوحة التحكم" at bounding box center [1472, 101] width 172 height 40
click at [1442, 101] on link "لوحة التحكم" at bounding box center [1472, 101] width 172 height 40
